Goal: Transaction & Acquisition: Purchase product/service

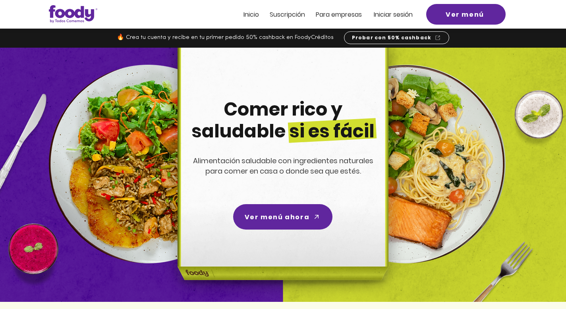
click at [393, 18] on span "Iniciar sesión" at bounding box center [393, 14] width 39 height 9
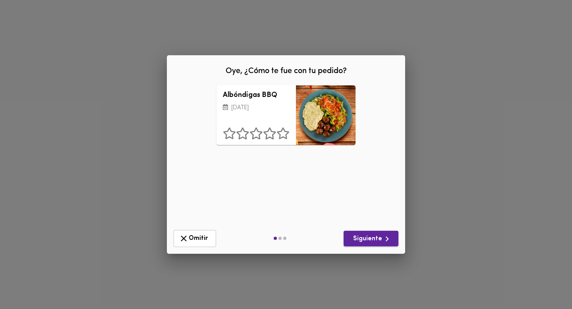
click at [372, 238] on span "Siguiente" at bounding box center [371, 239] width 42 height 10
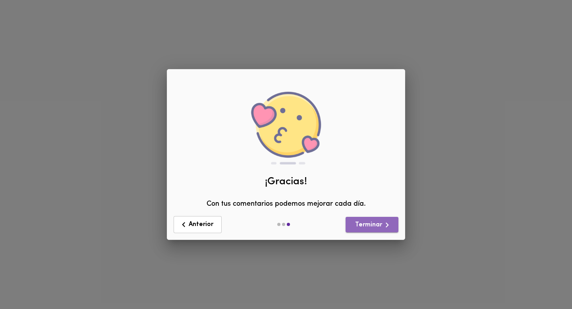
click at [364, 221] on span "Terminar" at bounding box center [372, 225] width 40 height 10
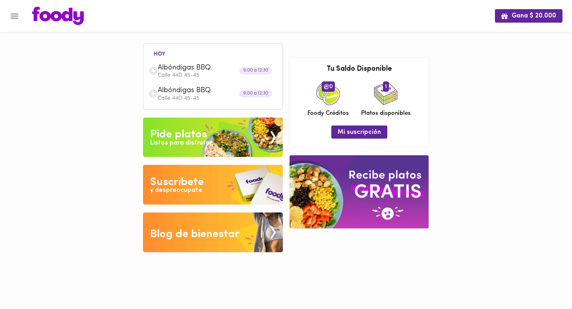
click at [190, 132] on div "Pide platos" at bounding box center [178, 135] width 57 height 16
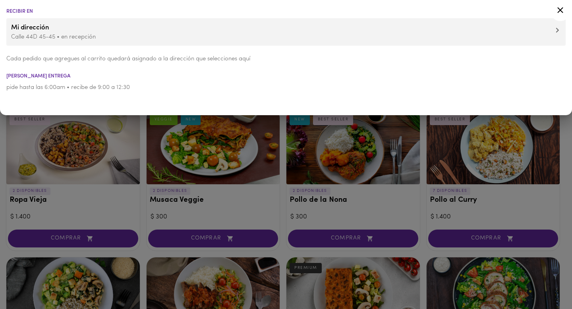
click at [559, 11] on icon at bounding box center [561, 10] width 6 height 6
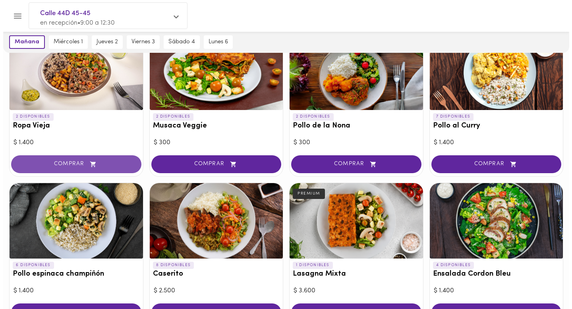
scroll to position [76, 0]
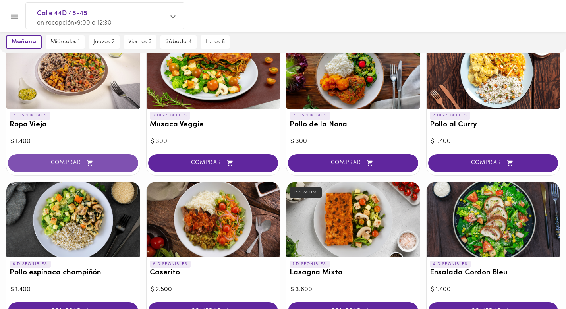
click at [64, 164] on span "COMPRAR" at bounding box center [73, 163] width 111 height 7
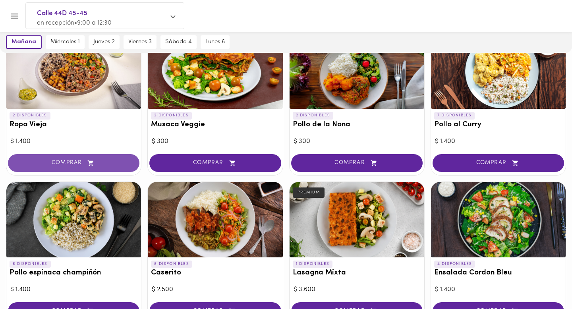
scroll to position [76, 0]
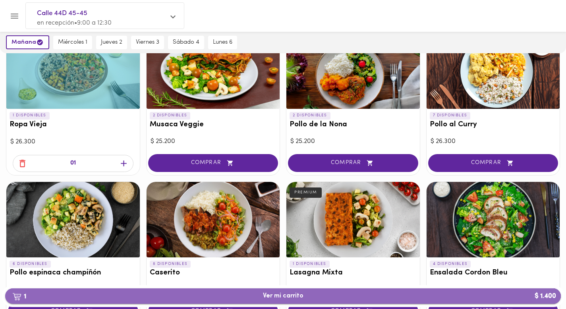
click at [276, 298] on span "1 Ver mi carrito $ 1.400" at bounding box center [283, 297] width 41 height 8
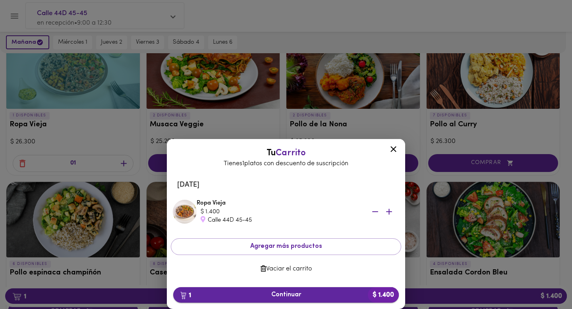
click at [277, 293] on span "1 Continuar $ 1.400" at bounding box center [286, 295] width 213 height 8
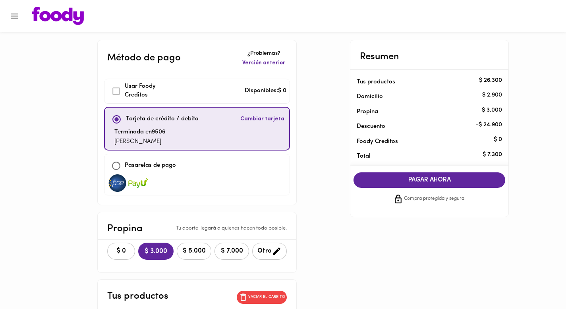
click at [413, 182] on span "PAGAR AHORA" at bounding box center [430, 180] width 136 height 8
